Goal: Transaction & Acquisition: Purchase product/service

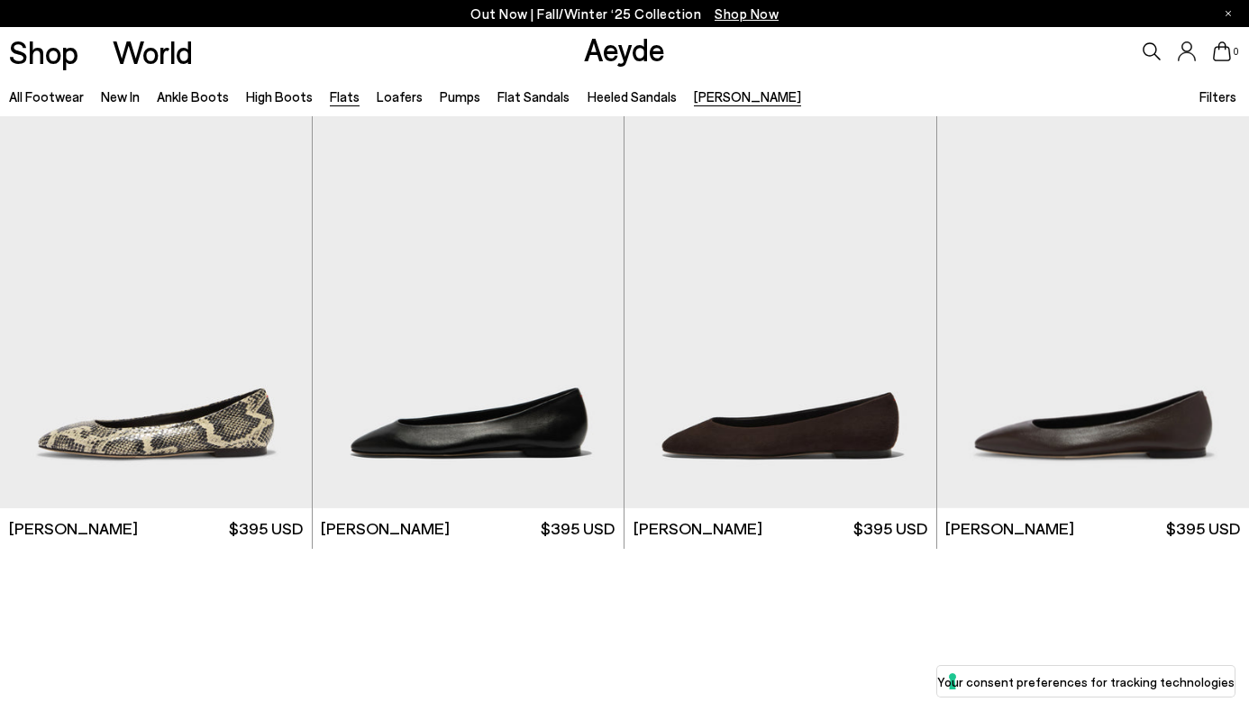
click at [331, 102] on link "Flats" at bounding box center [345, 96] width 30 height 16
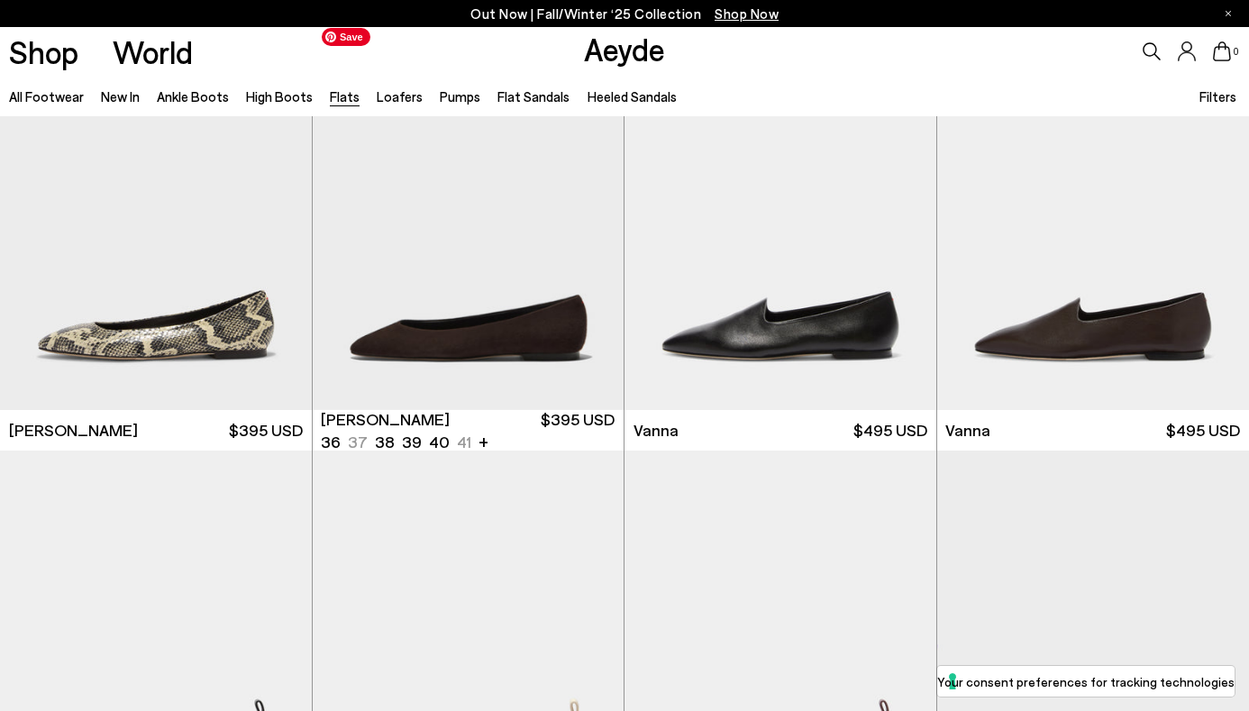
scroll to position [547, 0]
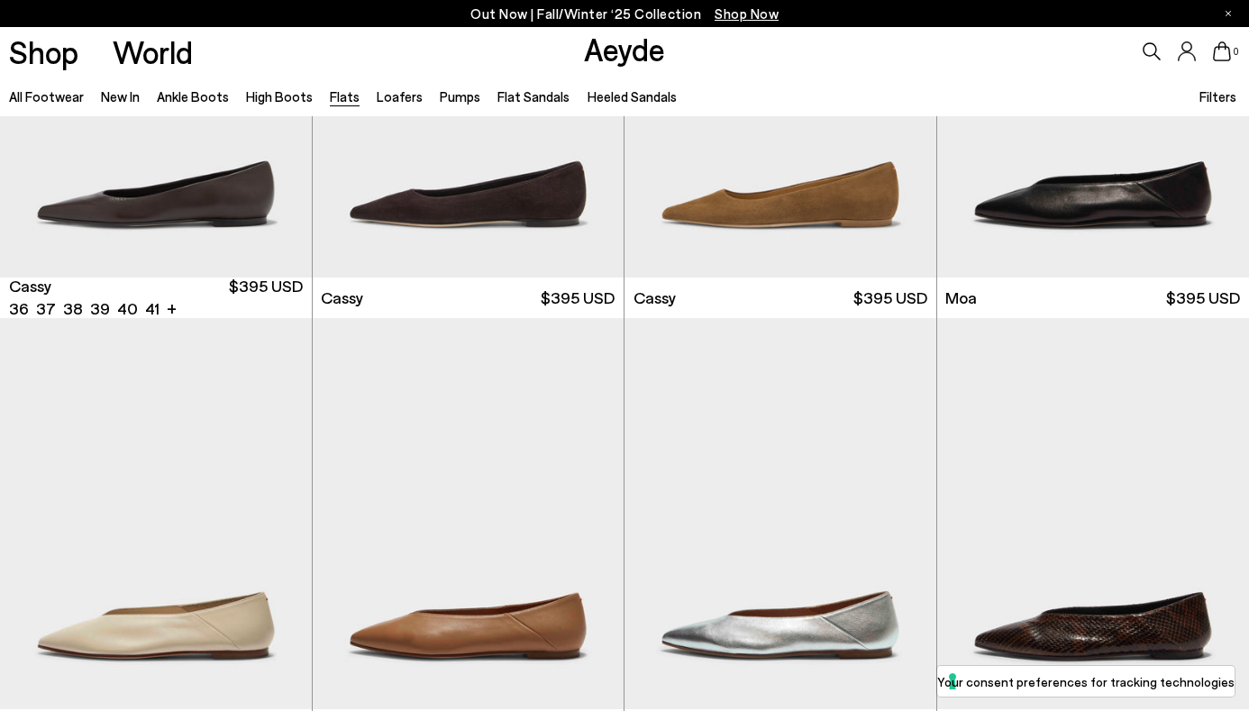
scroll to position [2703, 0]
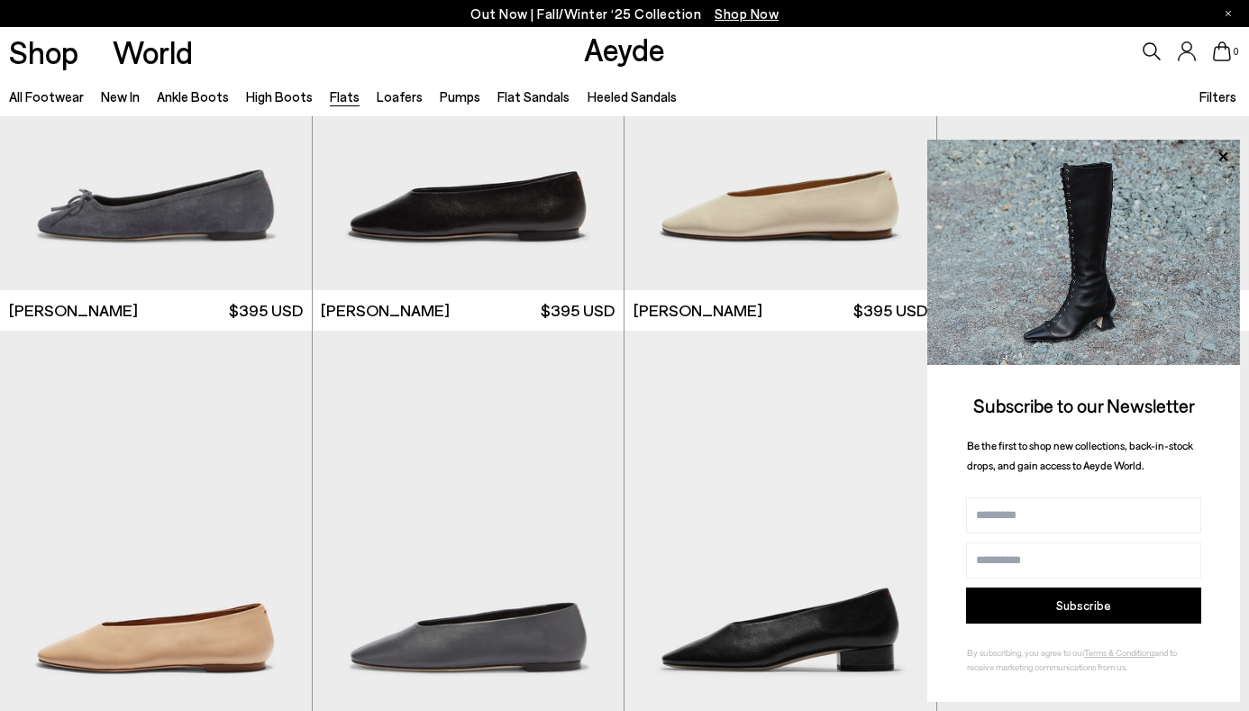
scroll to position [4261, 0]
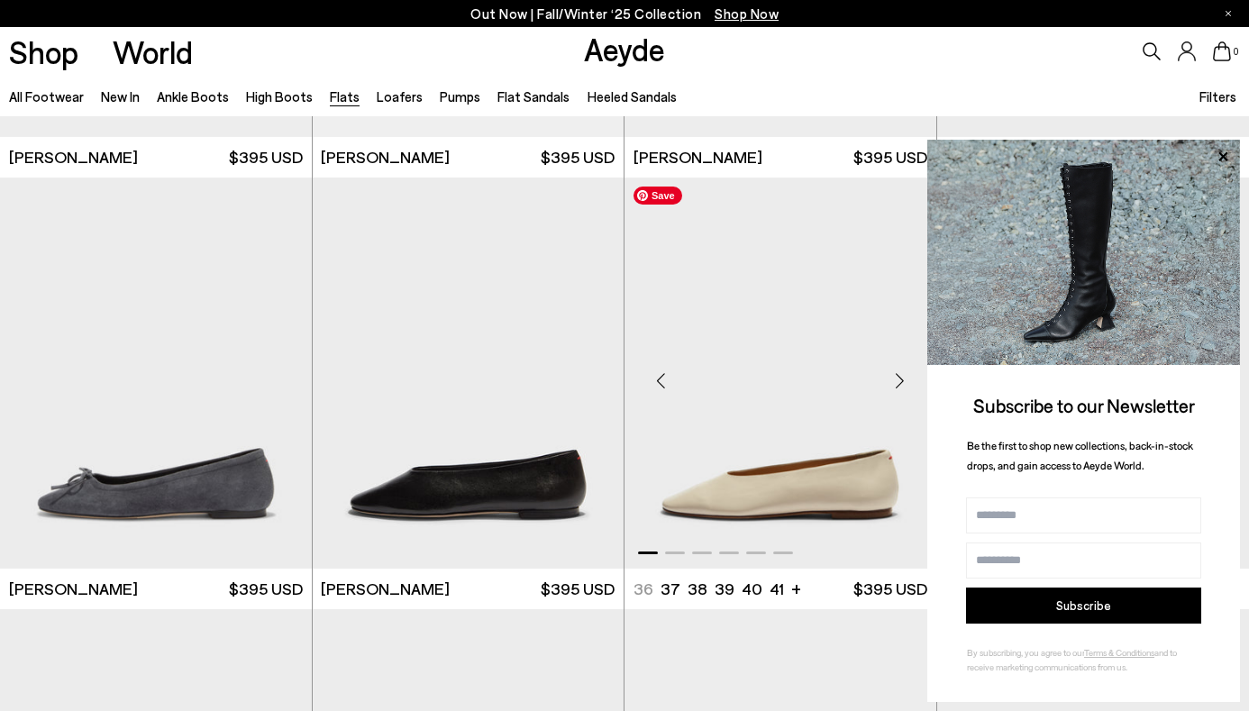
click at [806, 410] on img "1 / 6" at bounding box center [781, 373] width 312 height 391
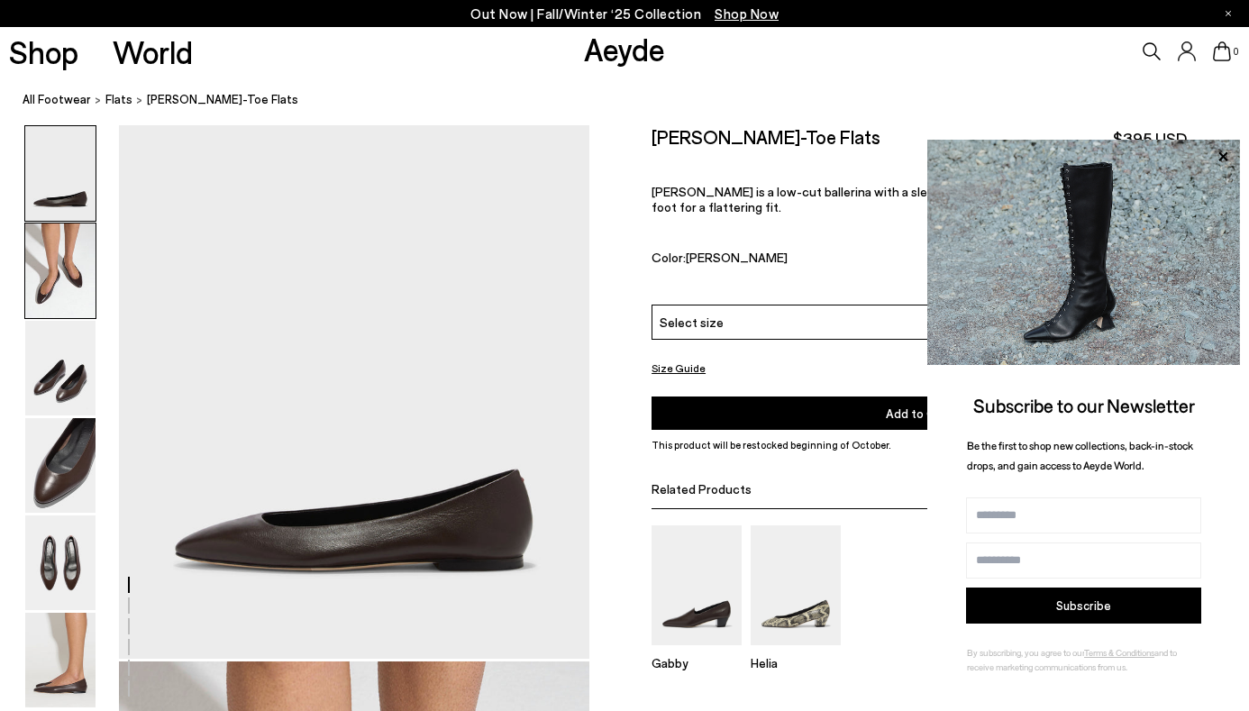
click at [58, 264] on img at bounding box center [60, 271] width 70 height 95
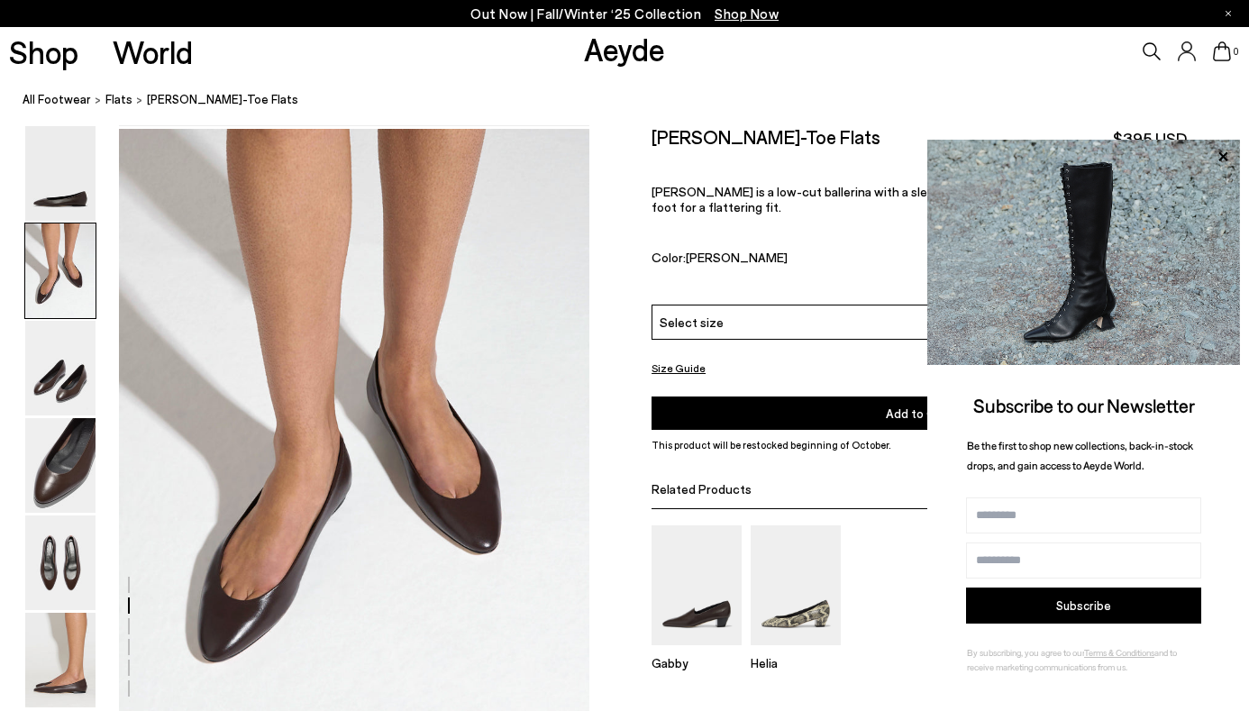
scroll to position [590, 0]
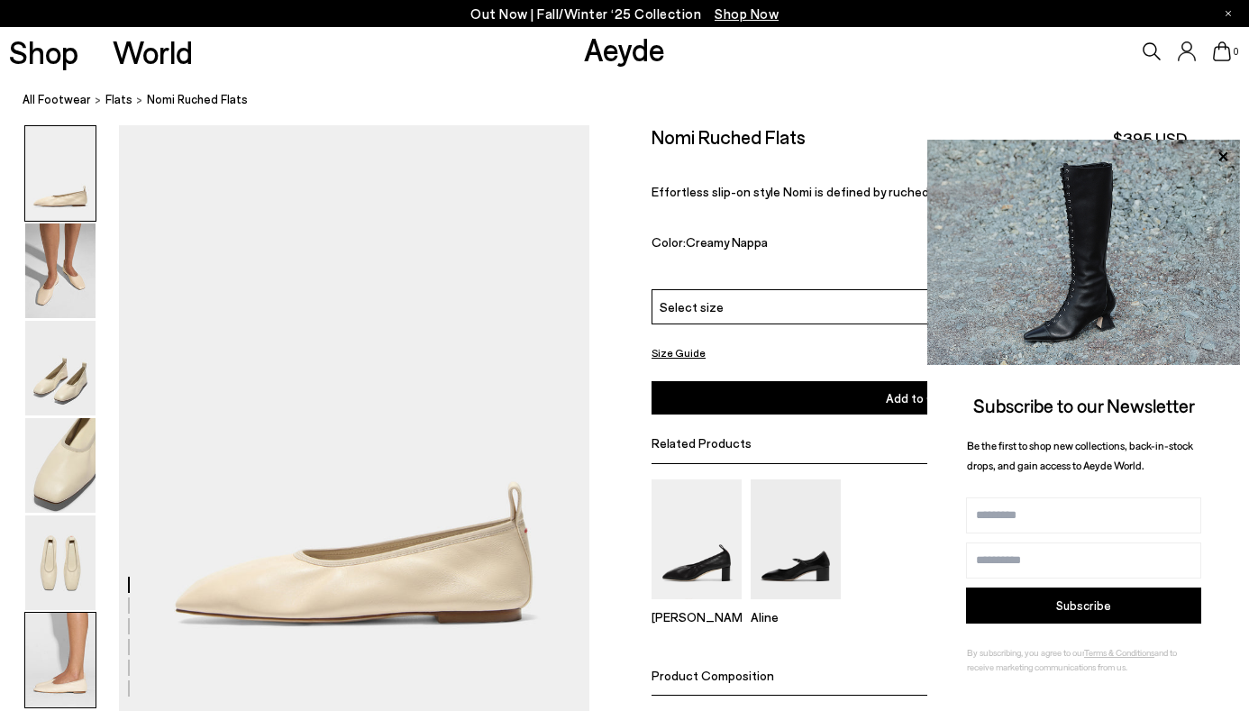
click at [59, 639] on img at bounding box center [60, 660] width 70 height 95
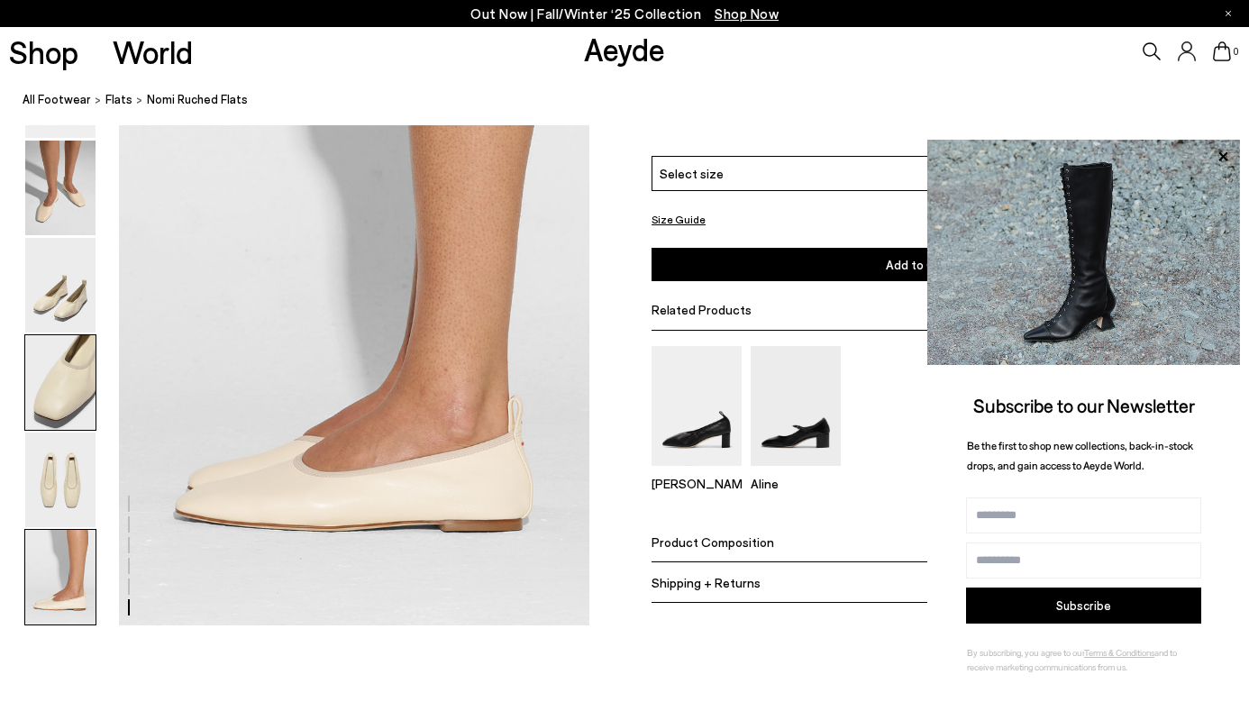
click at [50, 389] on img at bounding box center [60, 382] width 70 height 95
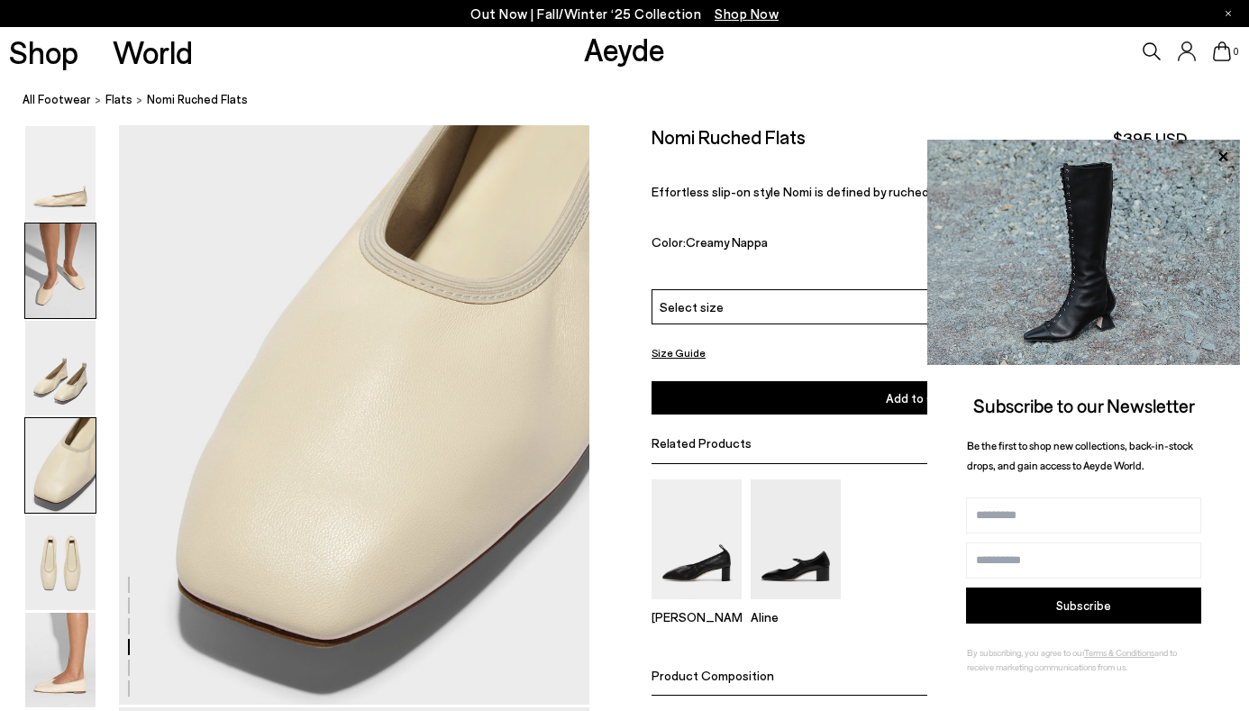
click at [39, 288] on img at bounding box center [60, 271] width 70 height 95
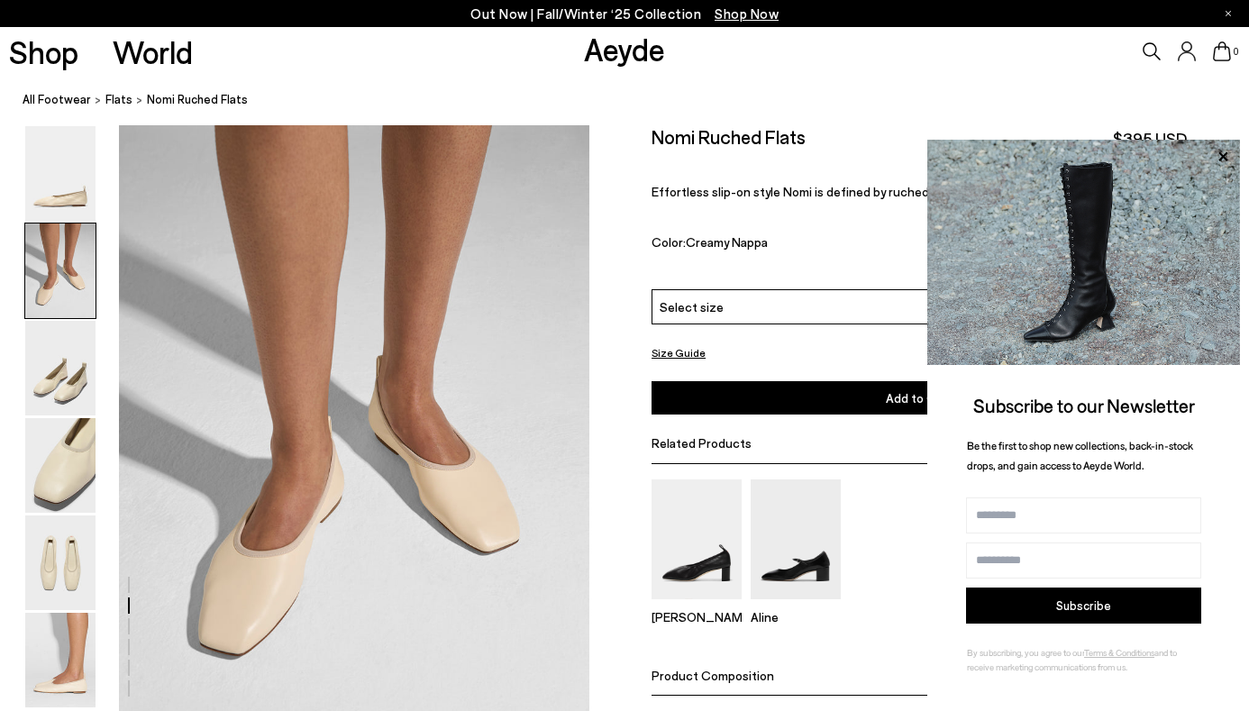
scroll to position [590, 0]
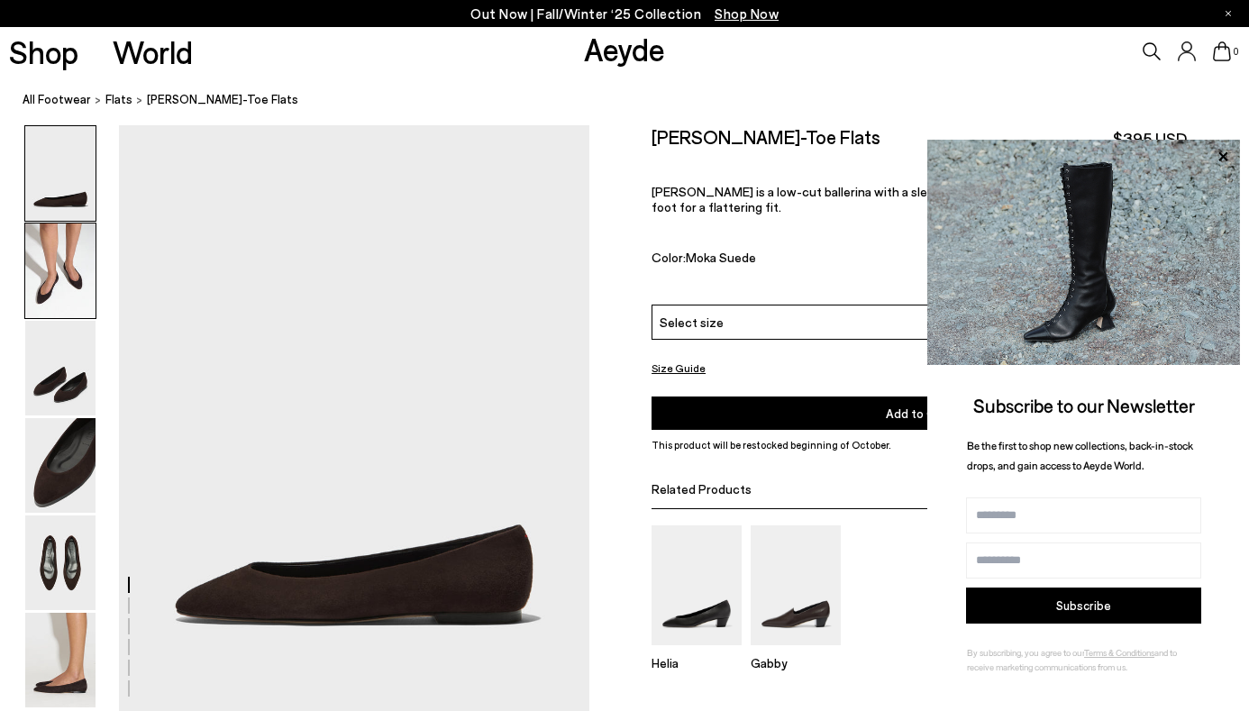
click at [60, 249] on img at bounding box center [60, 271] width 70 height 95
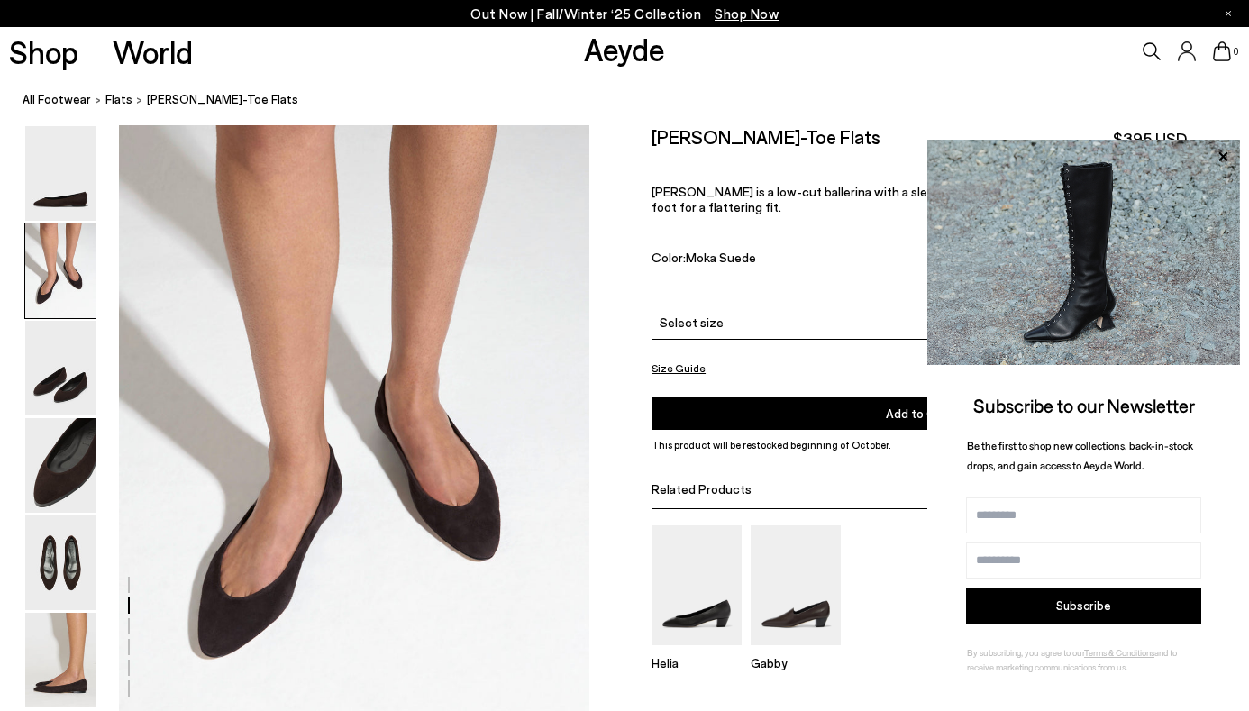
scroll to position [590, 0]
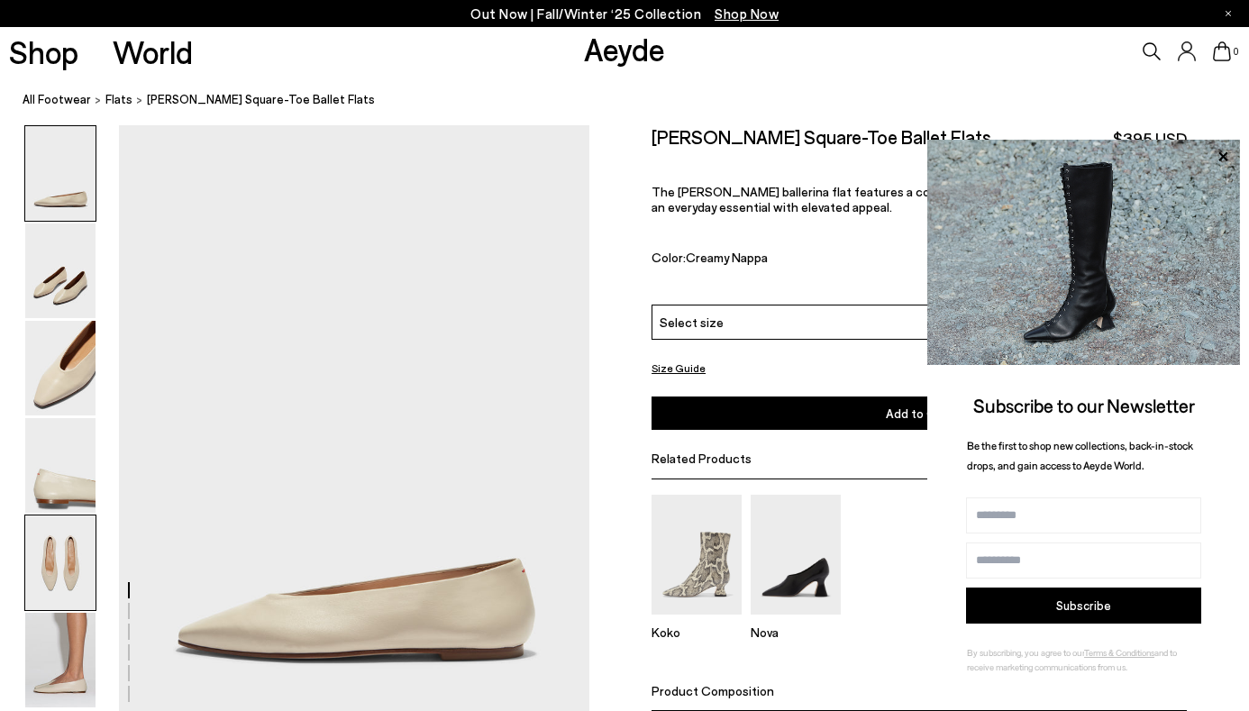
click at [76, 597] on img at bounding box center [60, 563] width 70 height 95
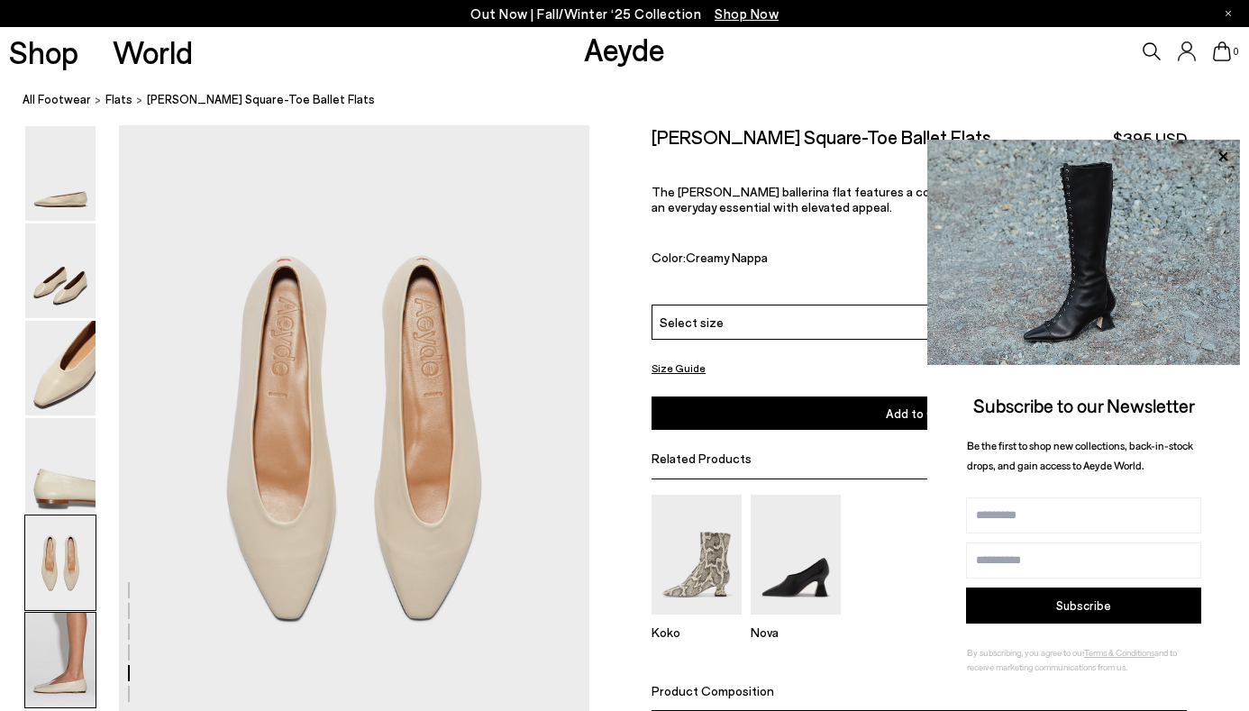
click at [72, 645] on img at bounding box center [60, 660] width 70 height 95
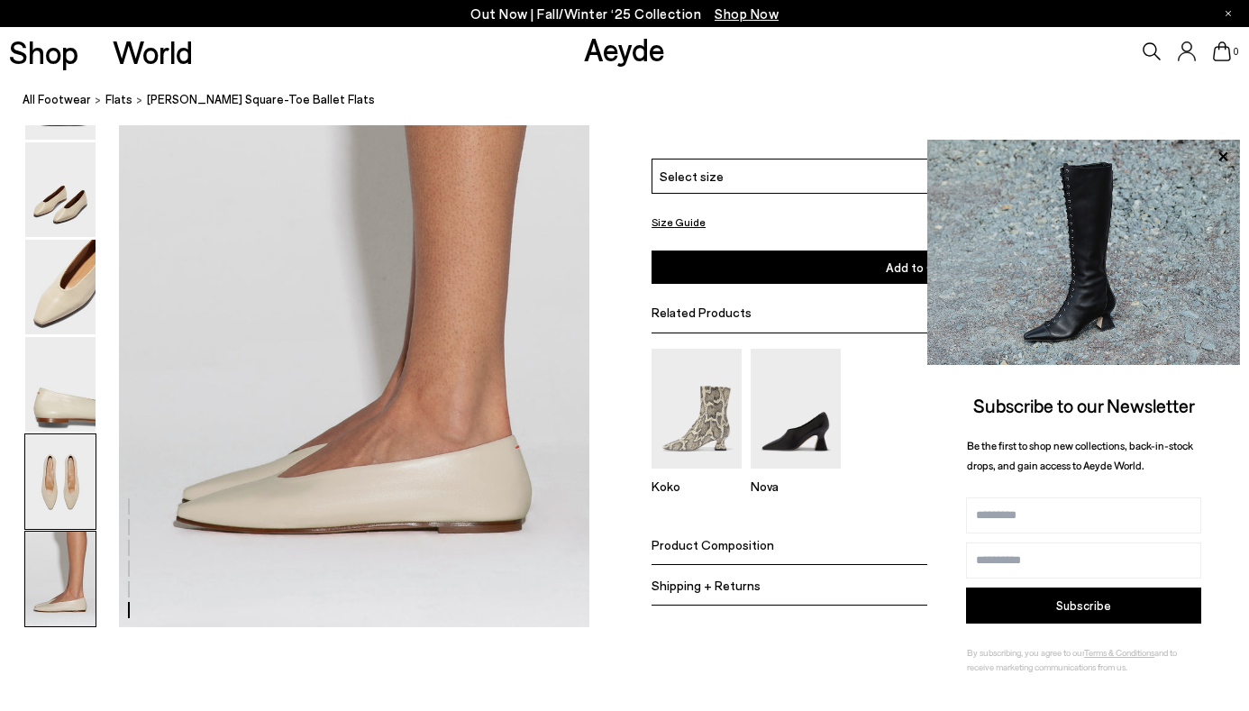
click at [64, 463] on img at bounding box center [60, 482] width 70 height 95
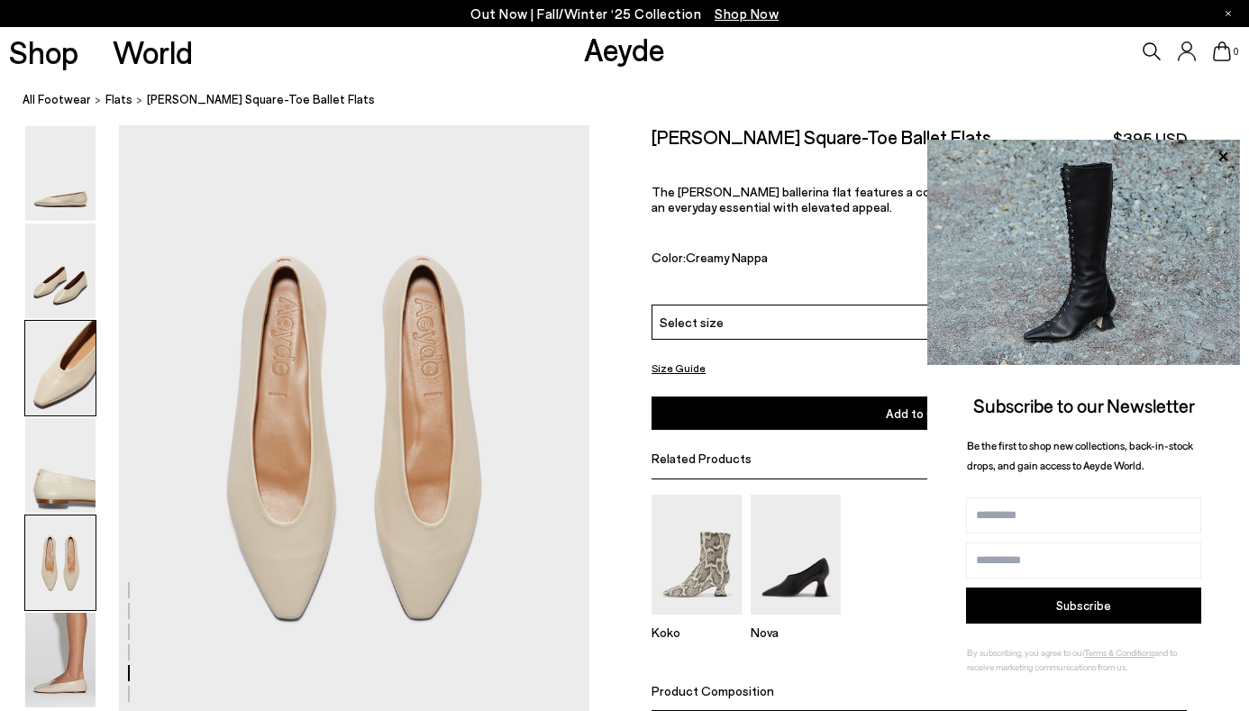
click at [62, 403] on img at bounding box center [60, 368] width 70 height 95
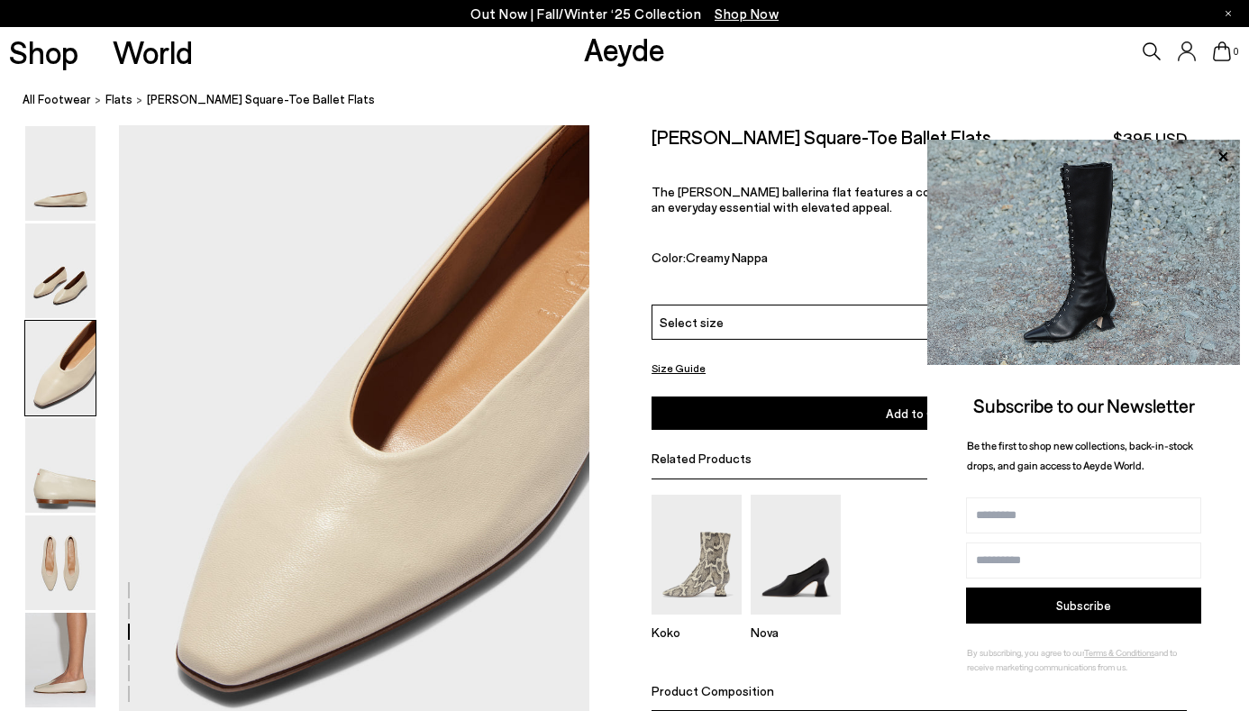
scroll to position [1261, 0]
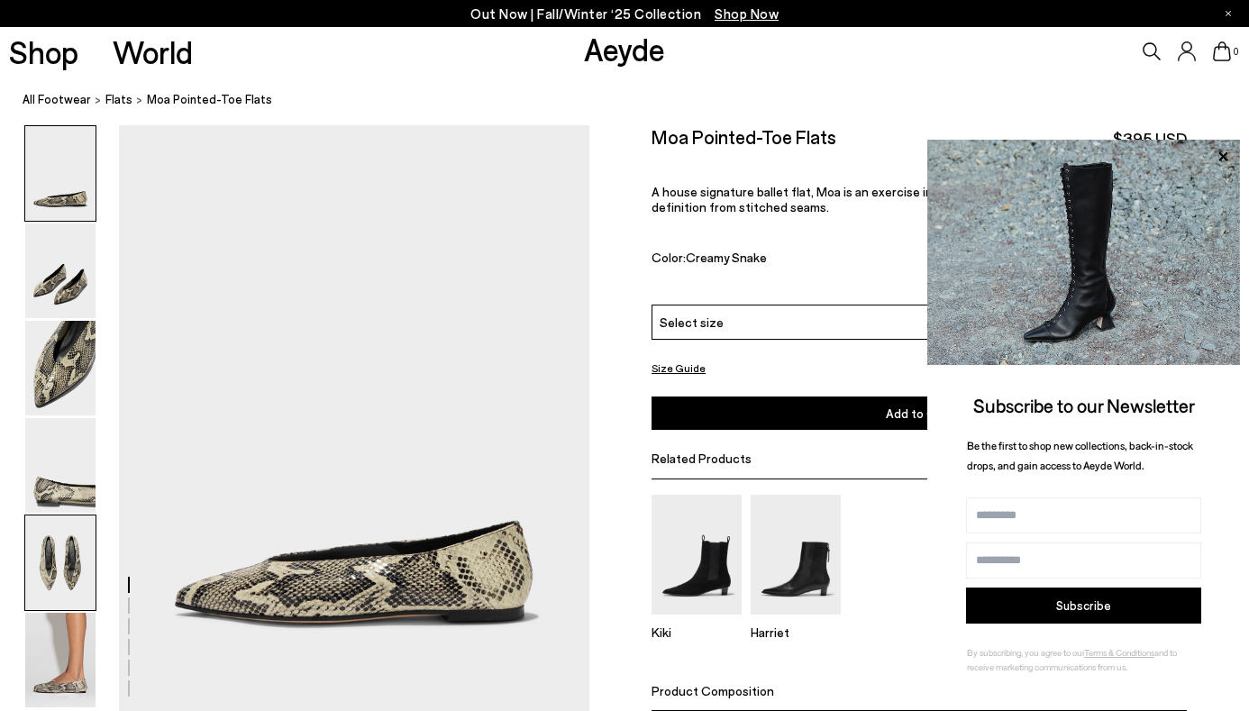
click at [47, 550] on img at bounding box center [60, 563] width 70 height 95
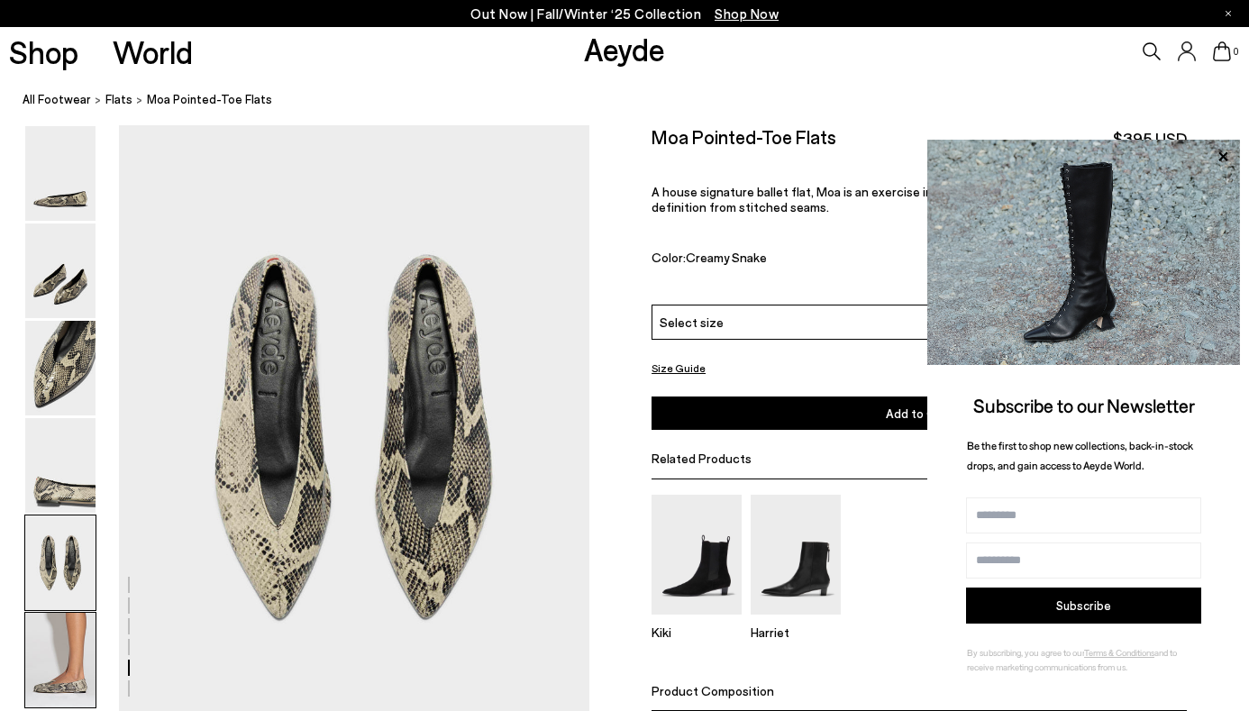
click at [59, 646] on img at bounding box center [60, 660] width 70 height 95
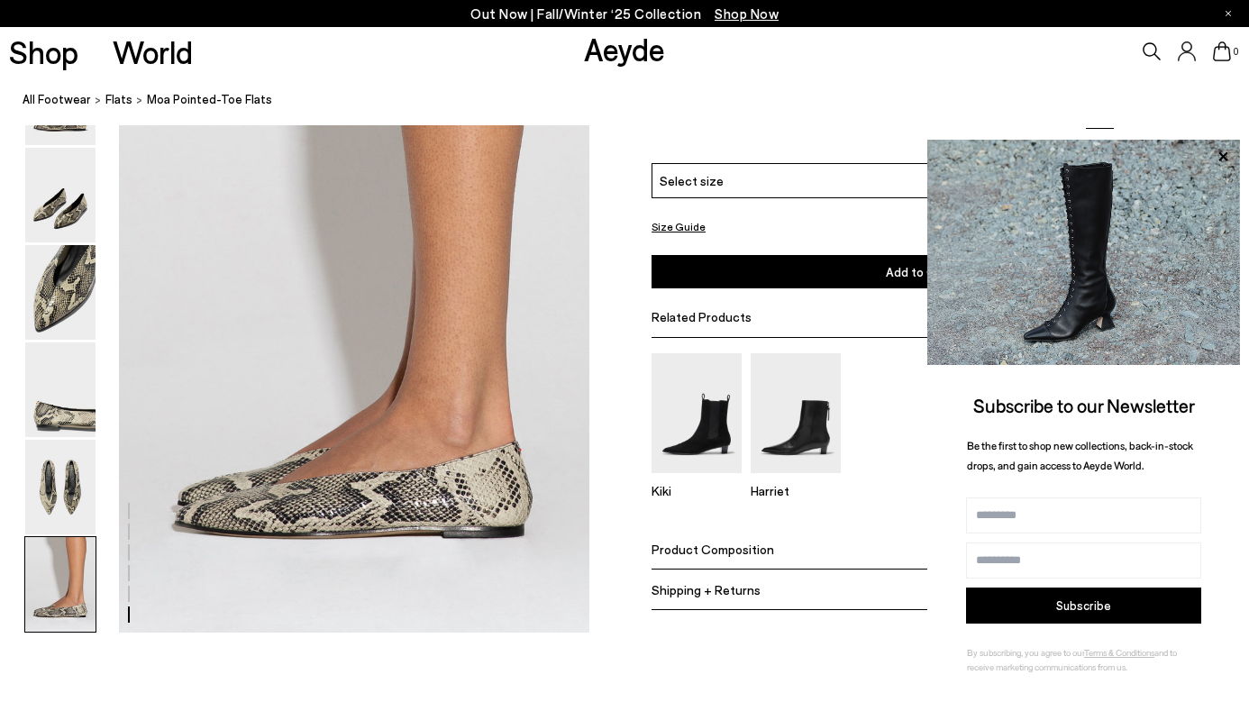
scroll to position [3234, 0]
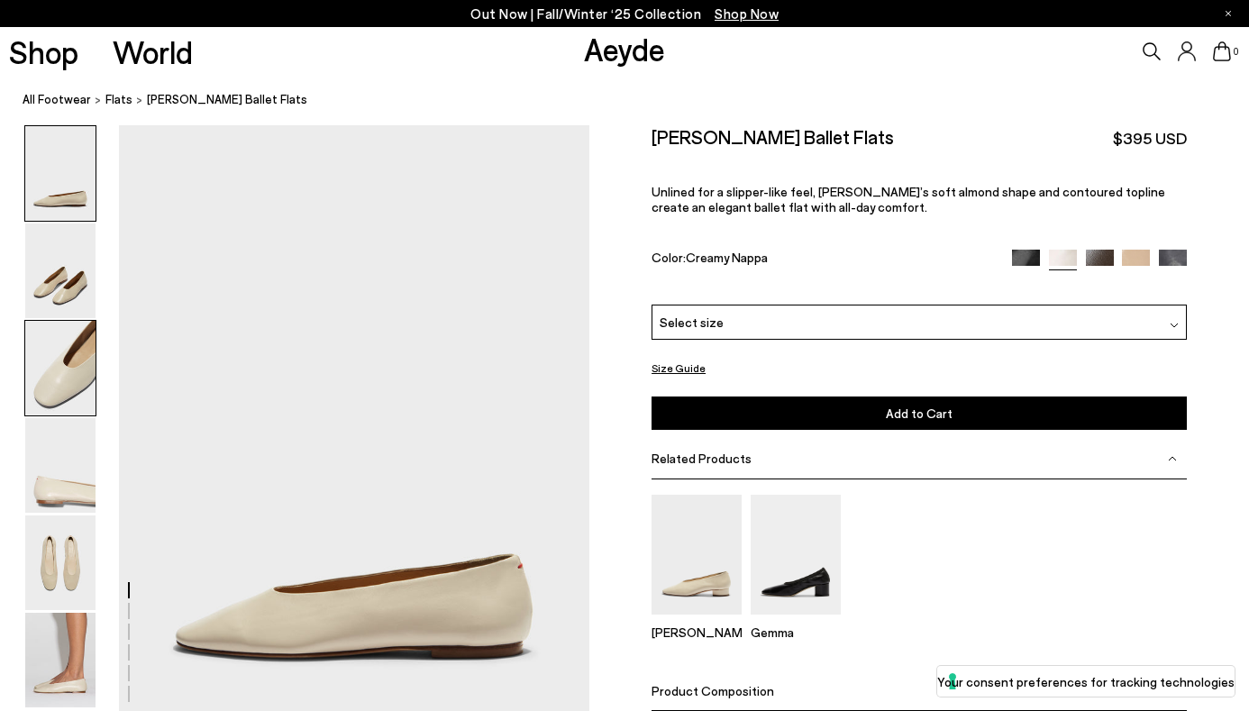
click at [37, 354] on img at bounding box center [60, 368] width 70 height 95
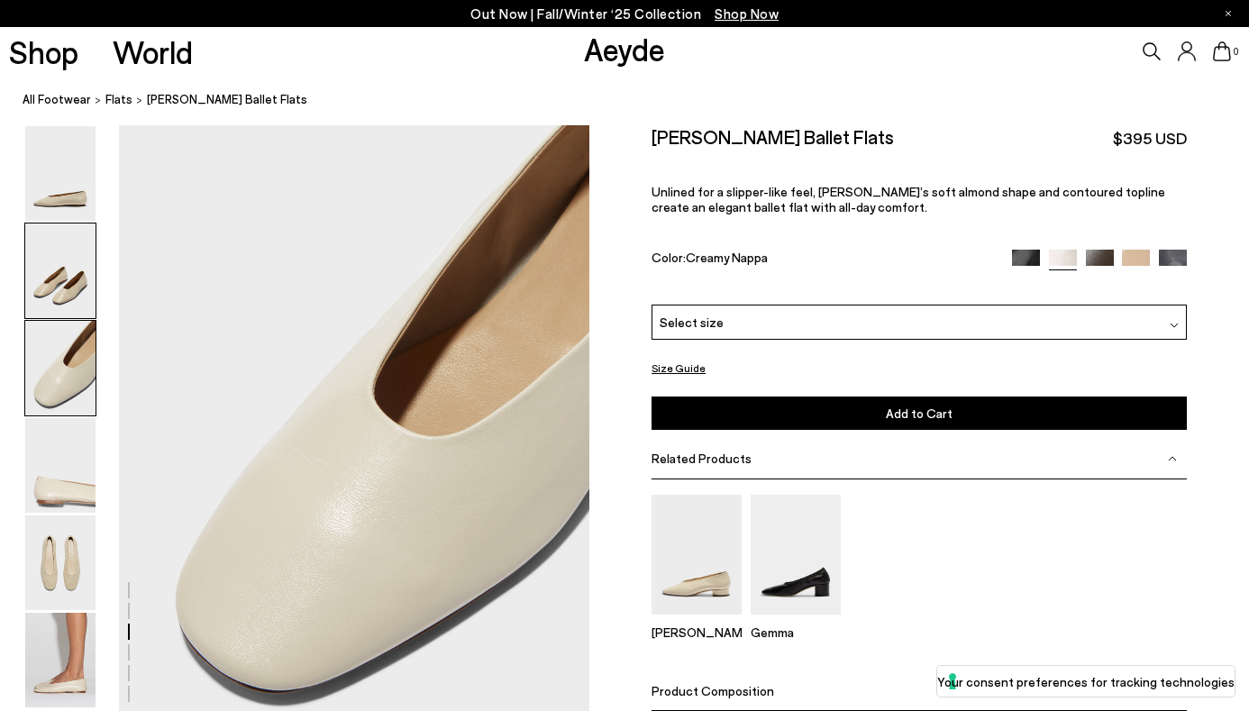
click at [58, 279] on img at bounding box center [60, 271] width 70 height 95
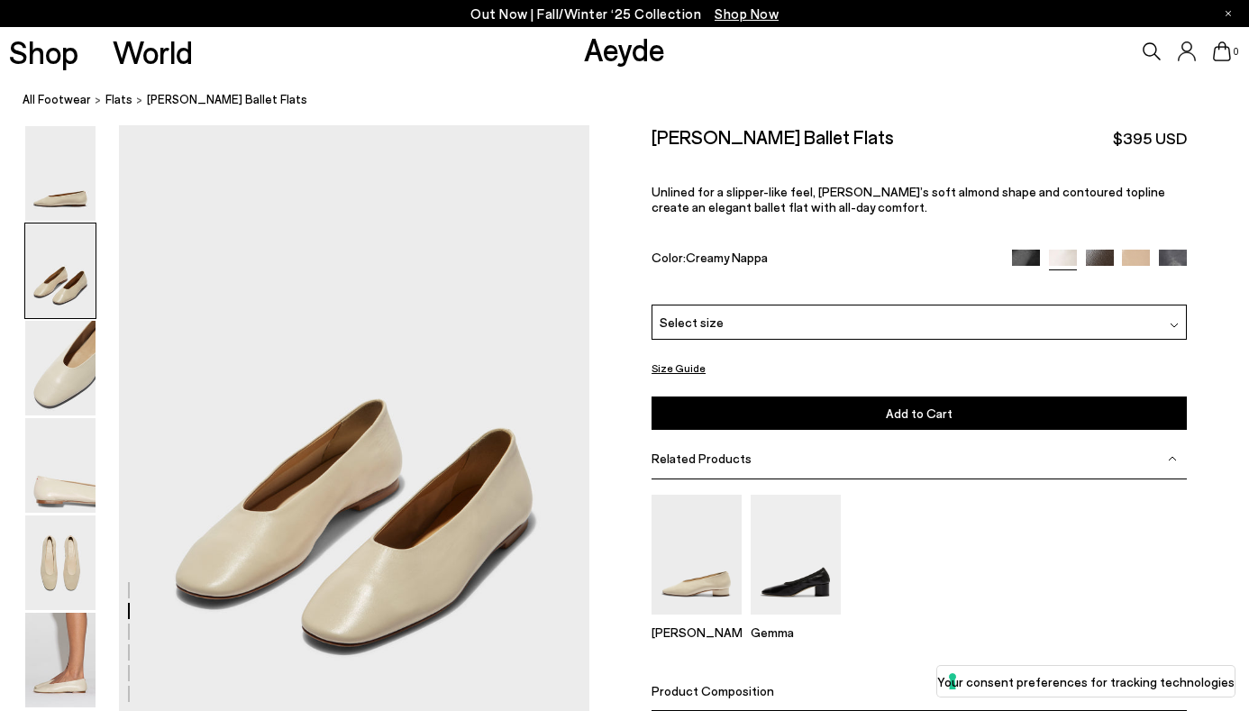
scroll to position [632, 0]
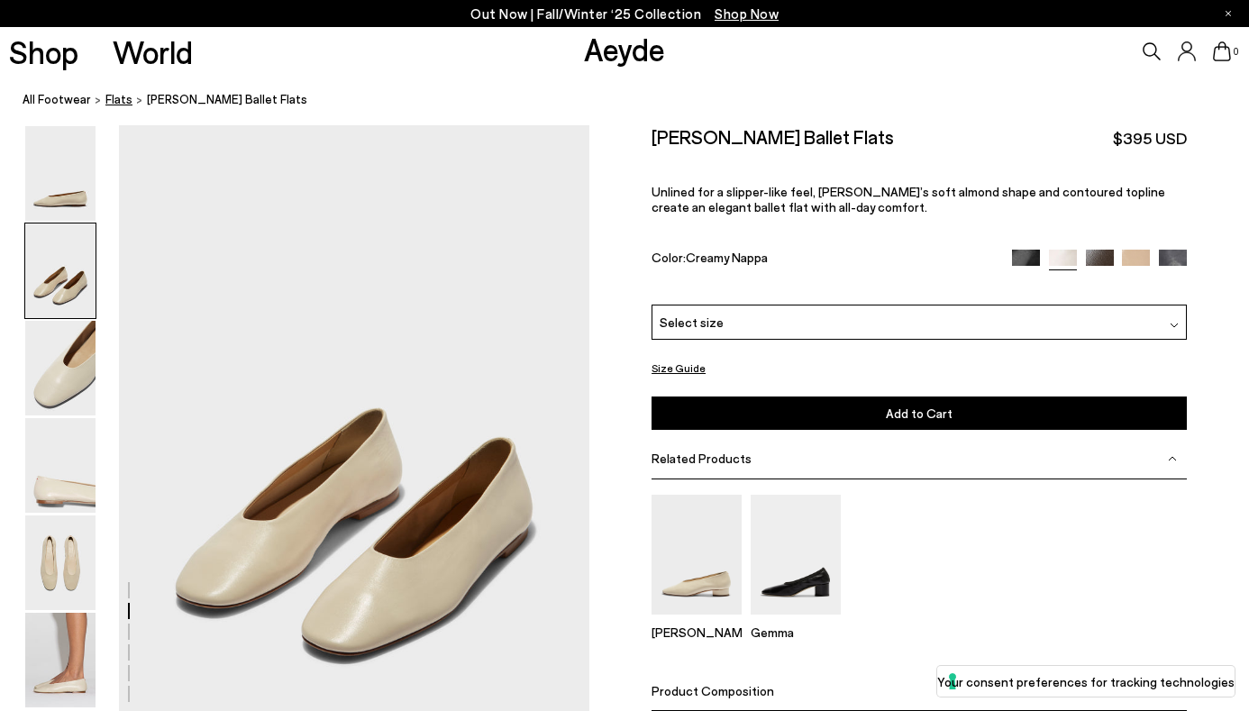
click at [111, 98] on span "flats" at bounding box center [118, 99] width 27 height 14
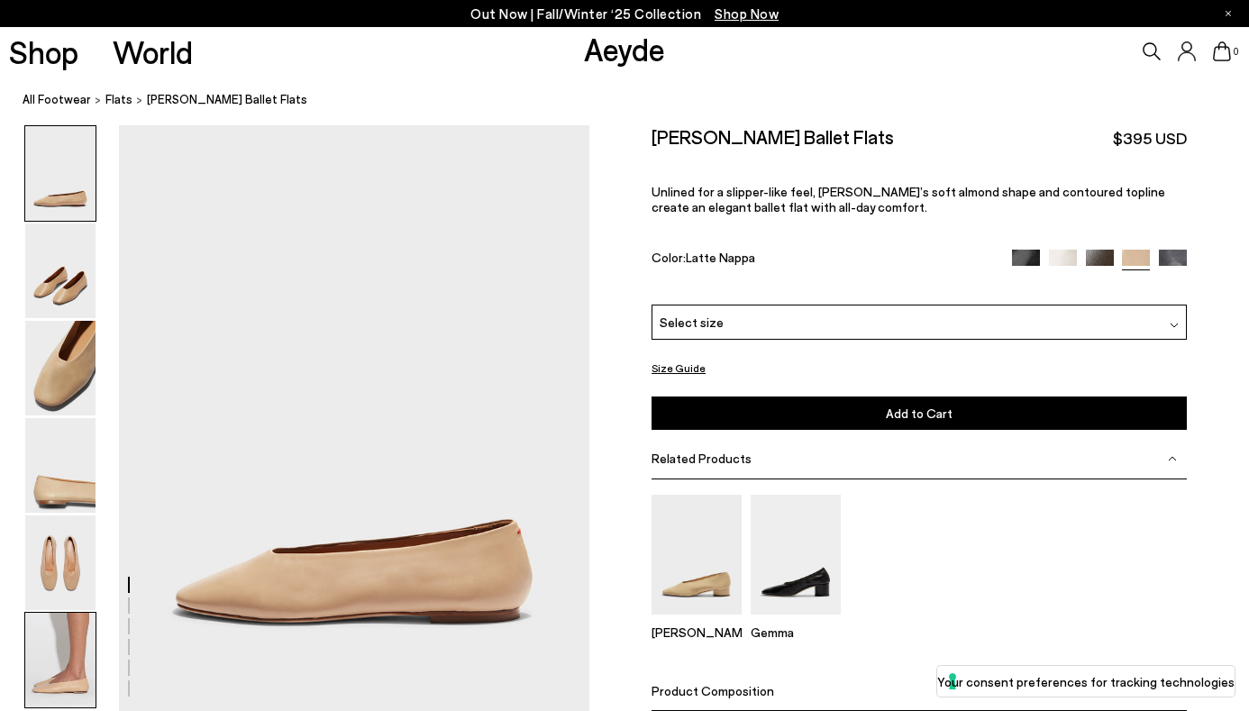
click at [53, 627] on img at bounding box center [60, 660] width 70 height 95
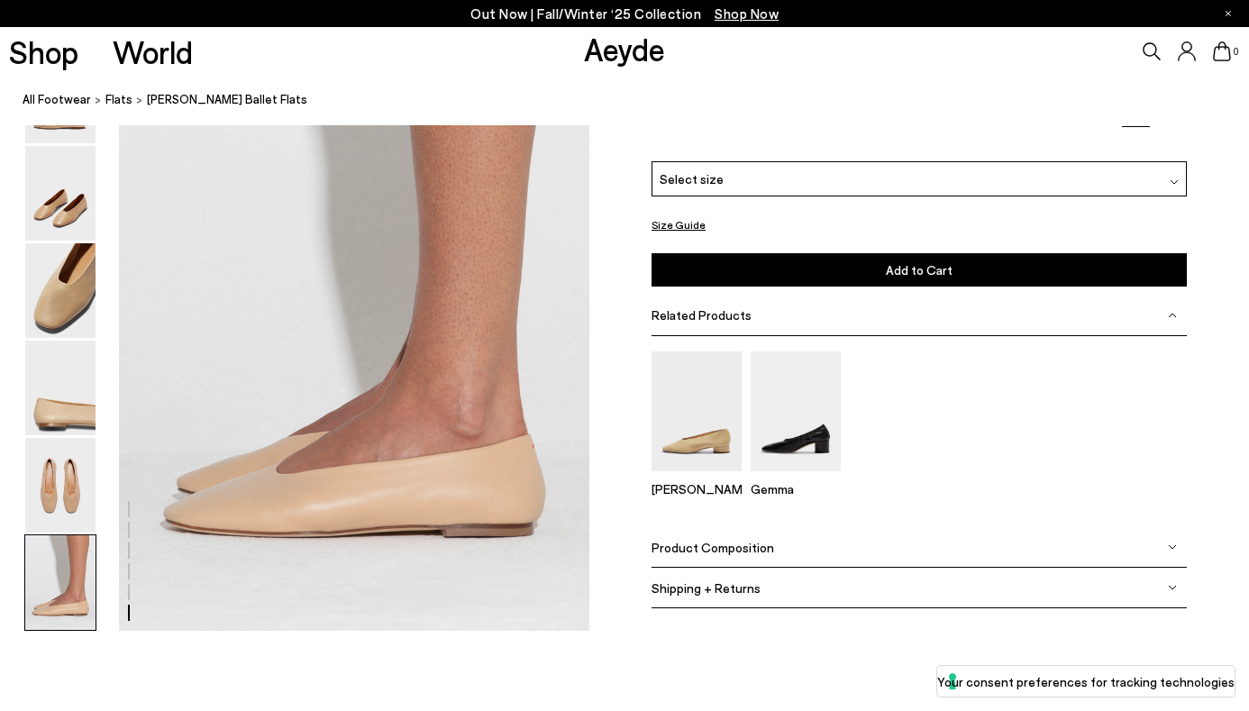
scroll to position [3234, 0]
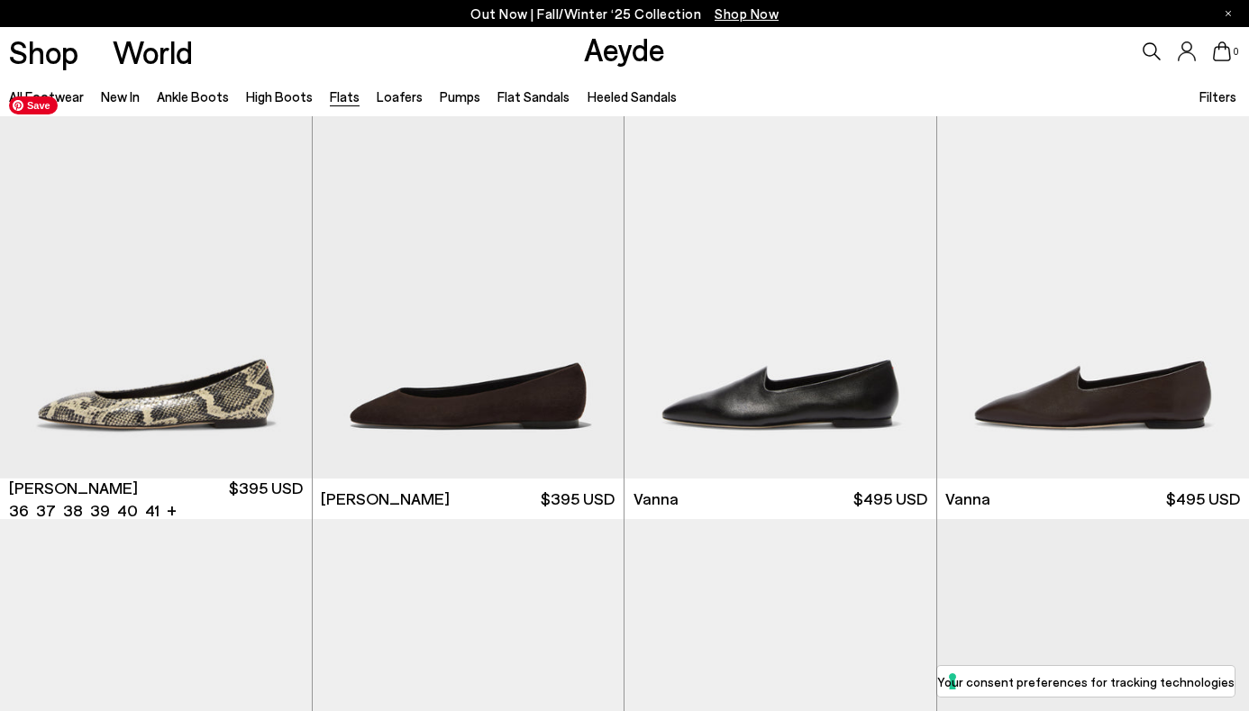
scroll to position [461, 0]
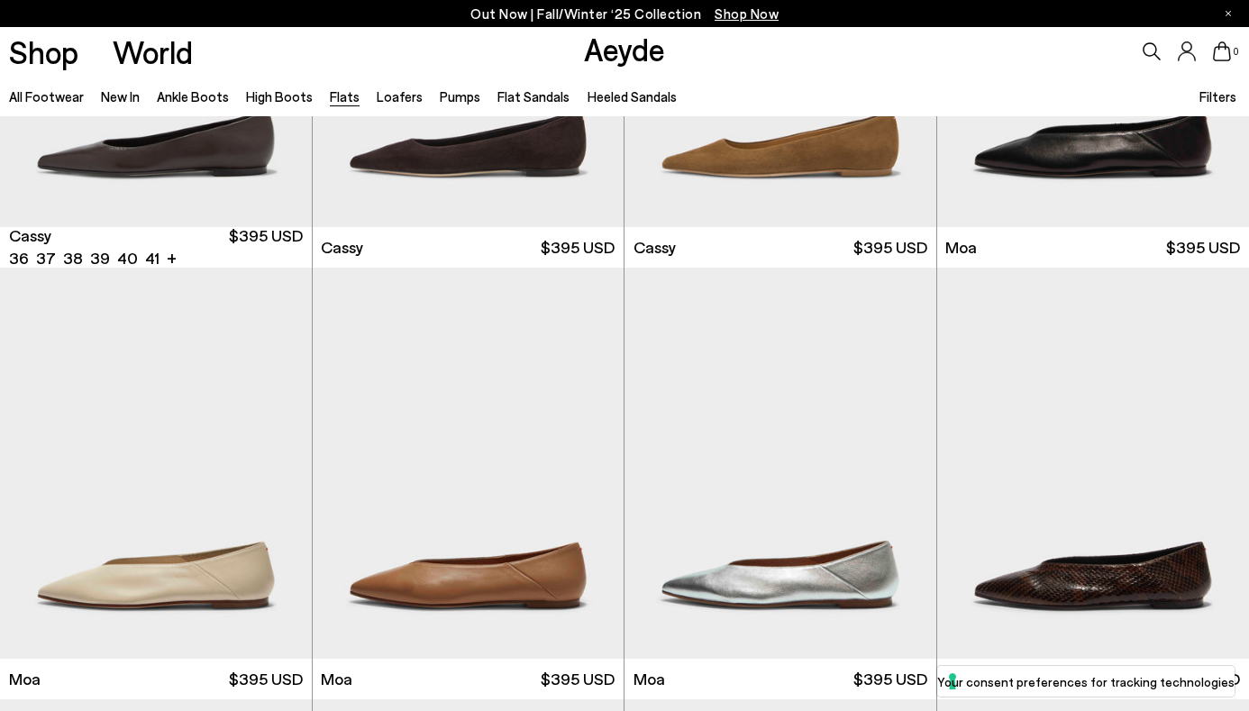
scroll to position [2880, 0]
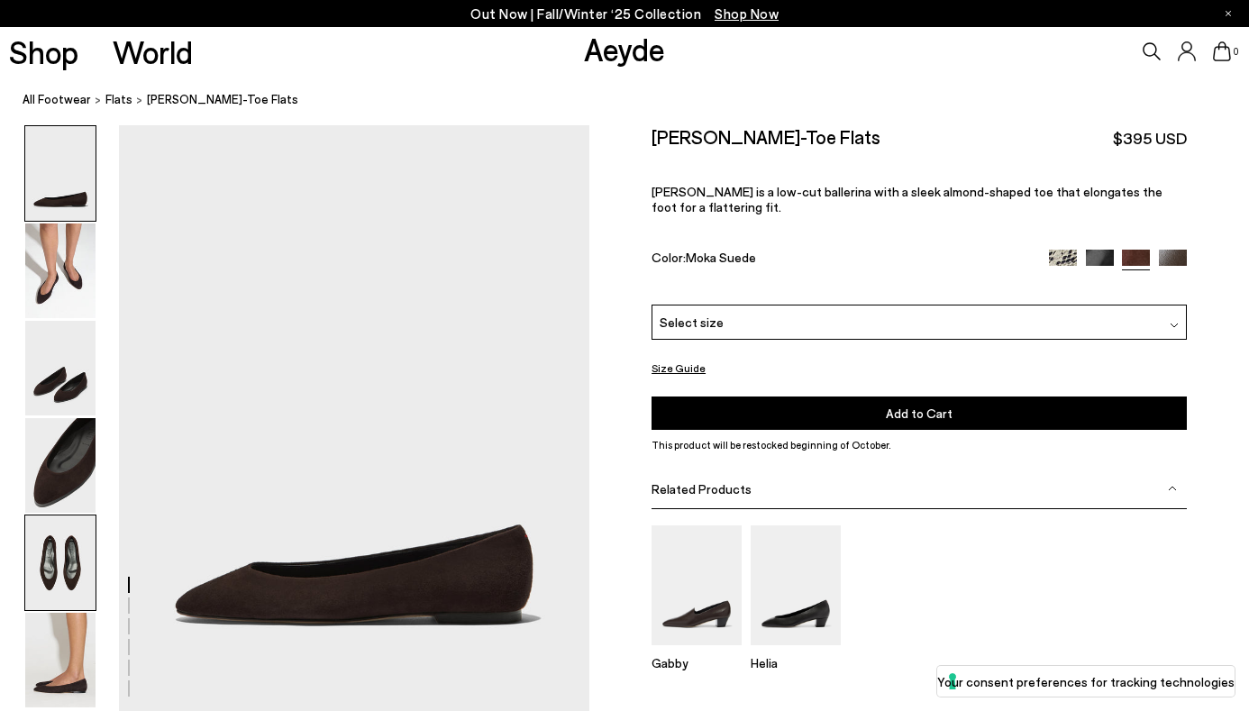
click at [66, 573] on img at bounding box center [60, 563] width 70 height 95
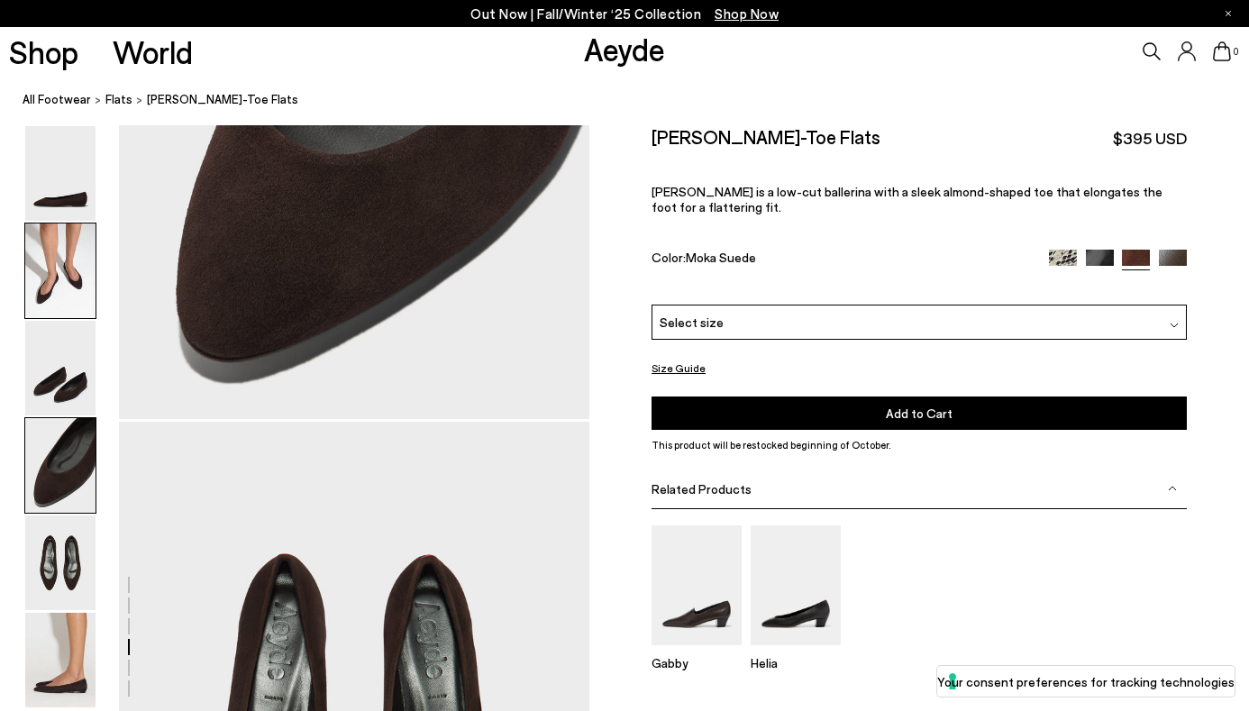
click at [54, 261] on img at bounding box center [60, 271] width 70 height 95
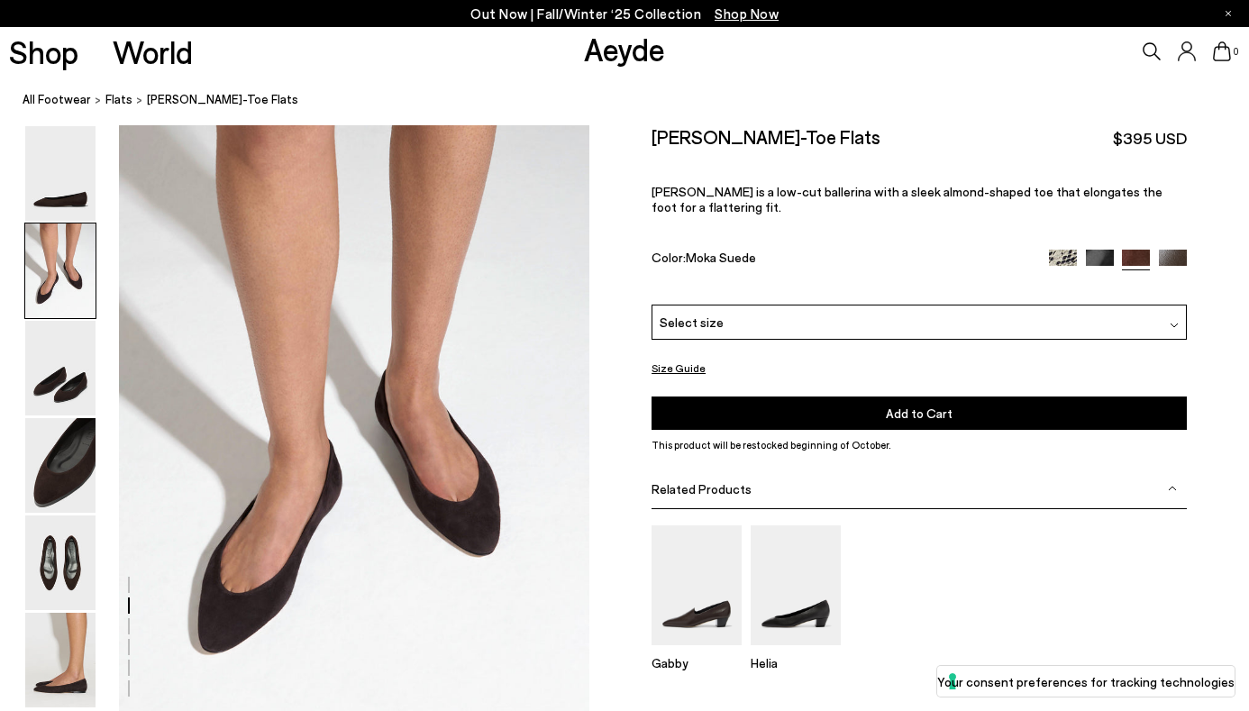
scroll to position [590, 0]
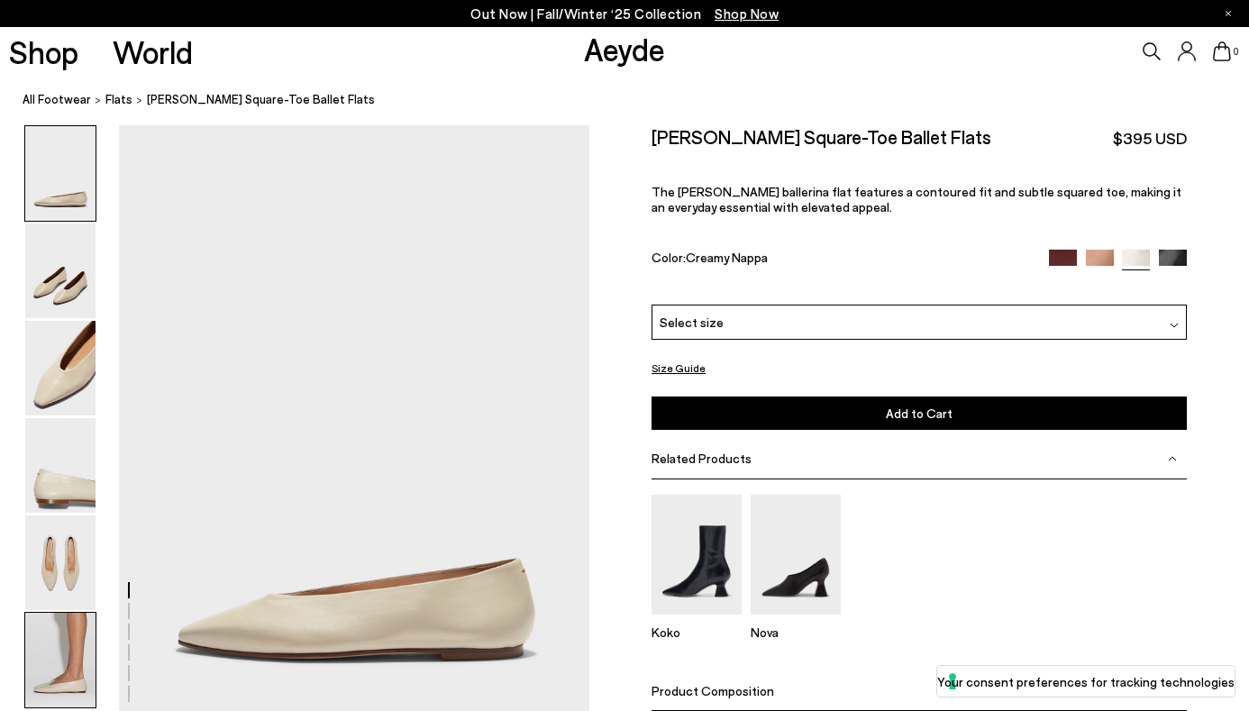
click at [56, 649] on img at bounding box center [60, 660] width 70 height 95
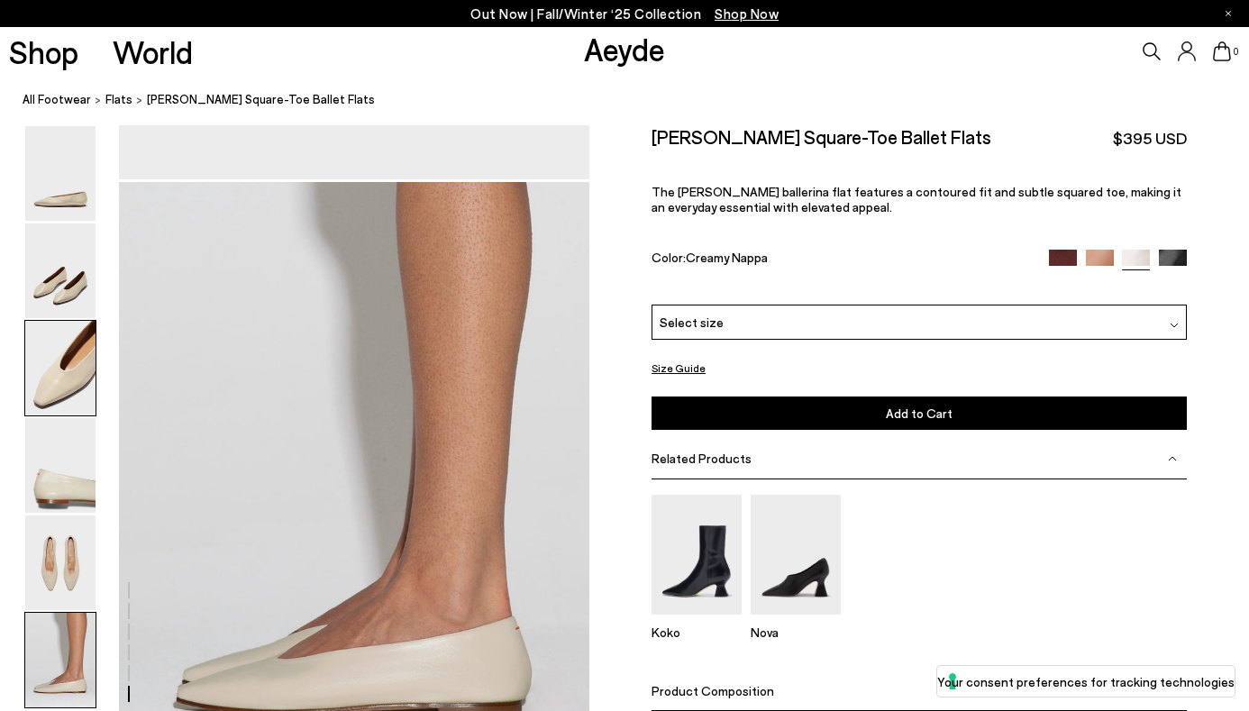
click at [64, 375] on img at bounding box center [60, 368] width 70 height 95
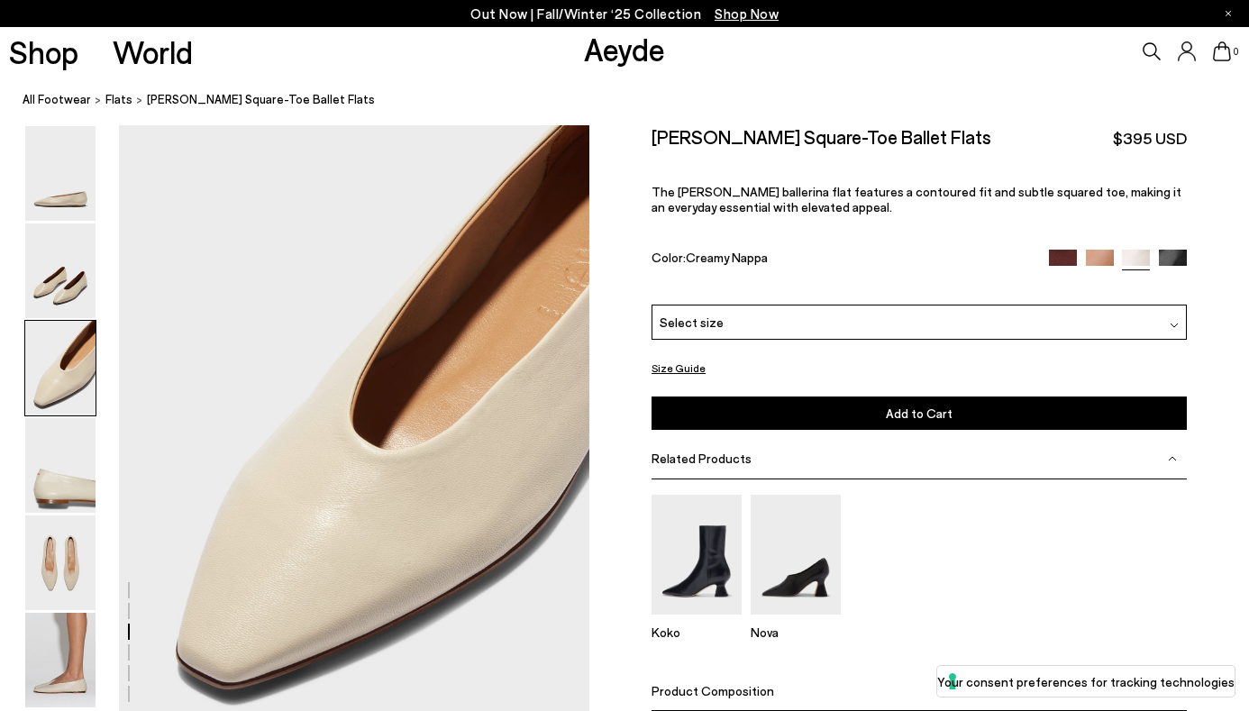
scroll to position [1261, 0]
